Goal: Task Accomplishment & Management: Use online tool/utility

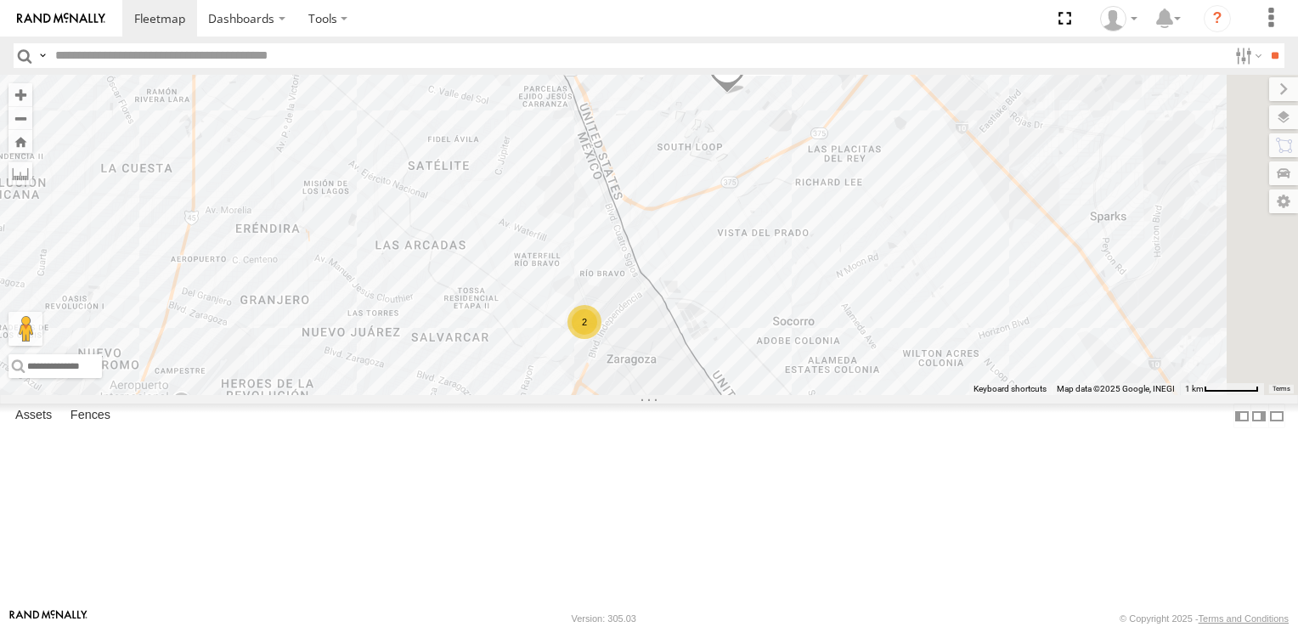
click at [601, 339] on div "2" at bounding box center [584, 322] width 34 height 34
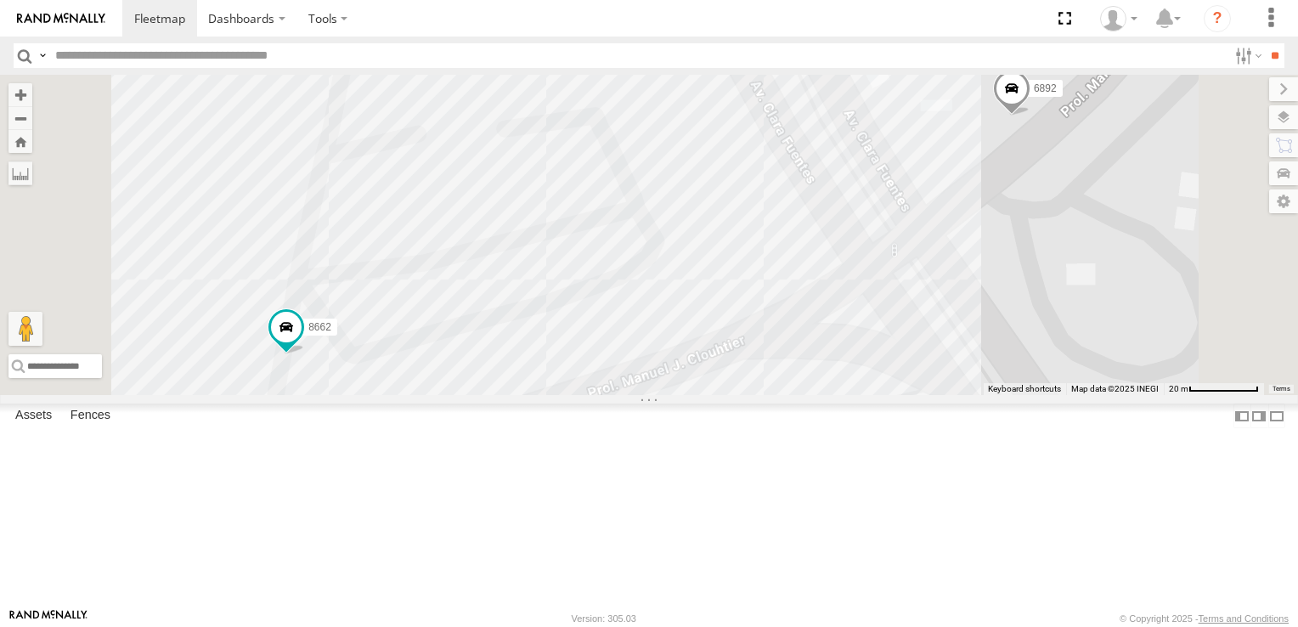
drag, startPoint x: 984, startPoint y: 616, endPoint x: 1029, endPoint y: 610, distance: 45.4
click at [1029, 610] on footer "[PERSON_NAME] [PERSON_NAME] Version: 305.03 © Copyright 2025 - Terms and Condit…" at bounding box center [649, 617] width 1298 height 19
click at [1186, 268] on div "460 8662 6892" at bounding box center [649, 235] width 1298 height 320
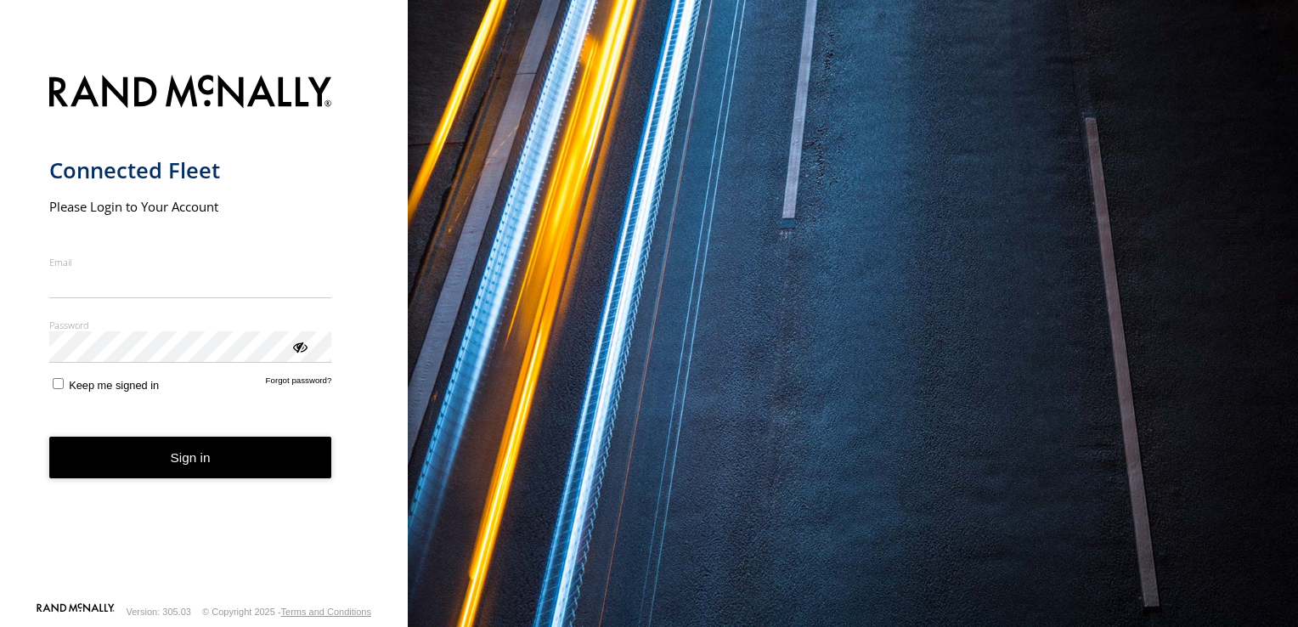
type input "**********"
click at [180, 470] on button "Sign in" at bounding box center [190, 458] width 283 height 42
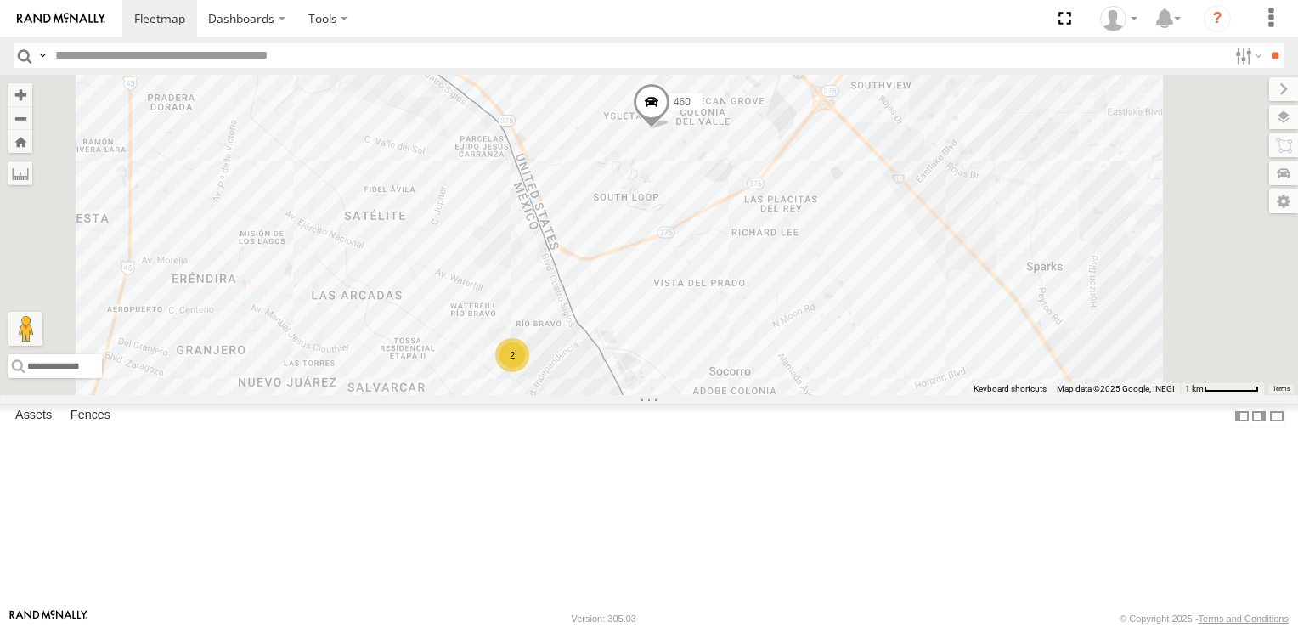
click at [529, 372] on div "2" at bounding box center [512, 355] width 34 height 34
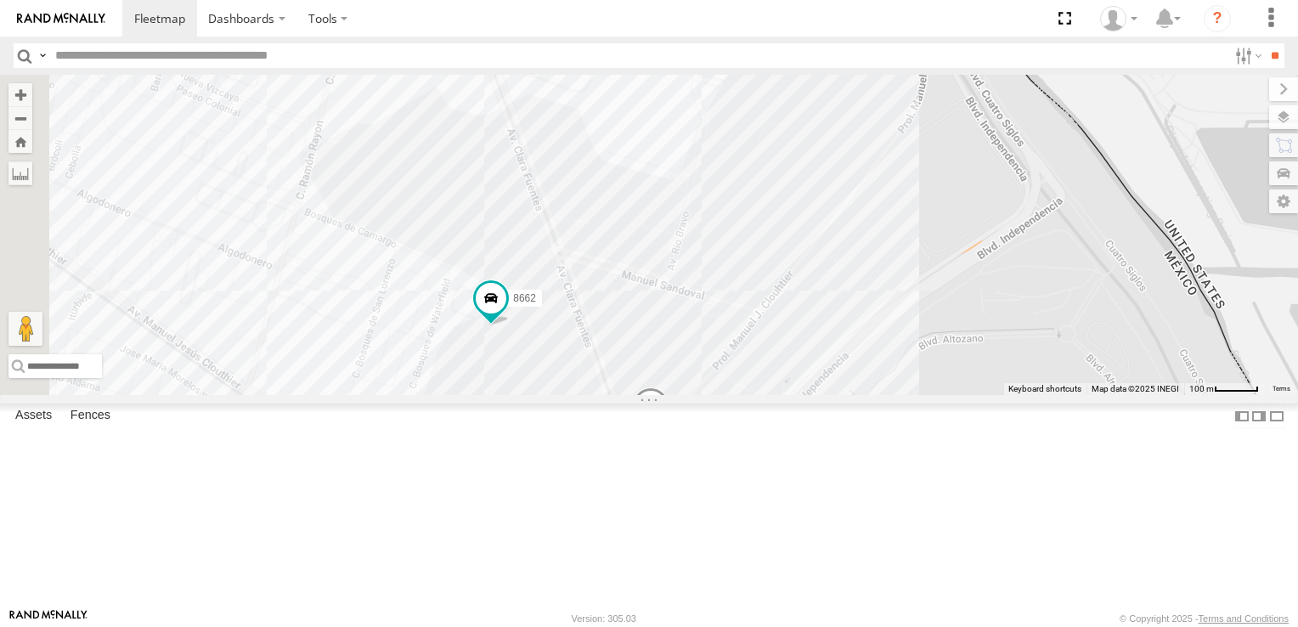
drag, startPoint x: 1203, startPoint y: 181, endPoint x: 1054, endPoint y: 288, distance: 183.2
click at [1054, 288] on div "460 8662 6892" at bounding box center [649, 235] width 1298 height 320
